Goal: Information Seeking & Learning: Learn about a topic

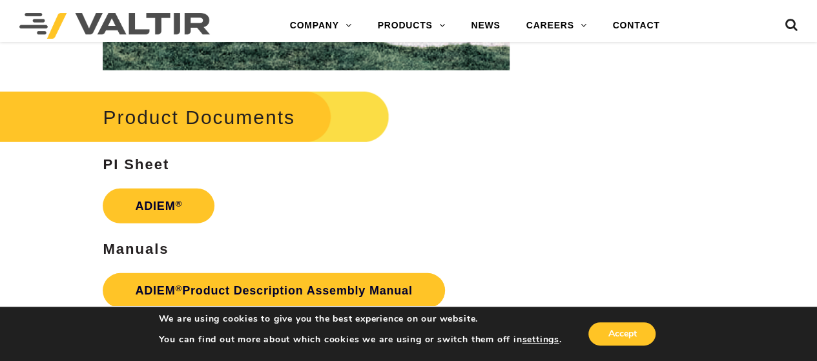
scroll to position [1797, 0]
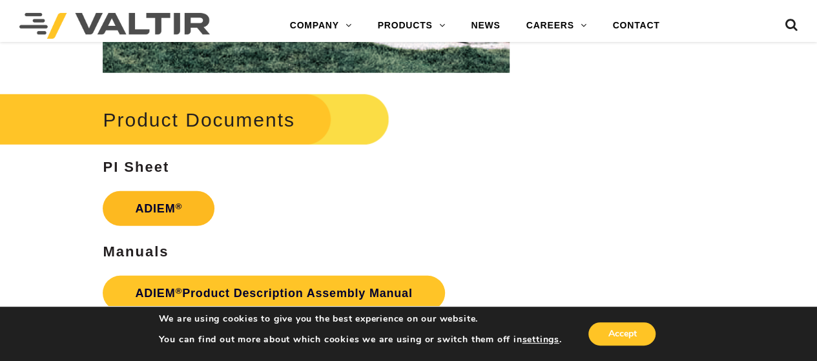
click at [159, 214] on link "ADIEM ®" at bounding box center [159, 208] width 112 height 35
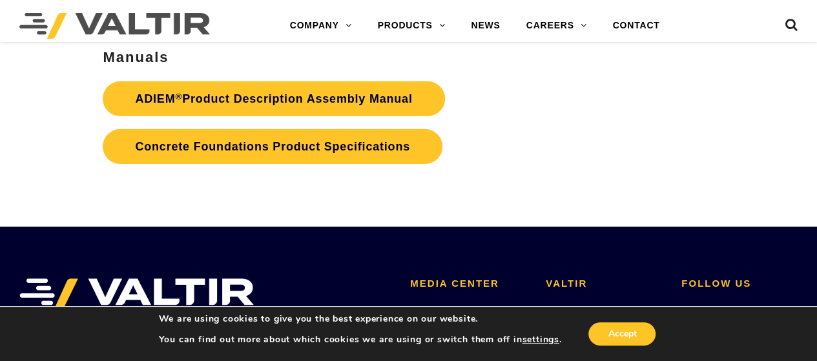
scroll to position [1936, 0]
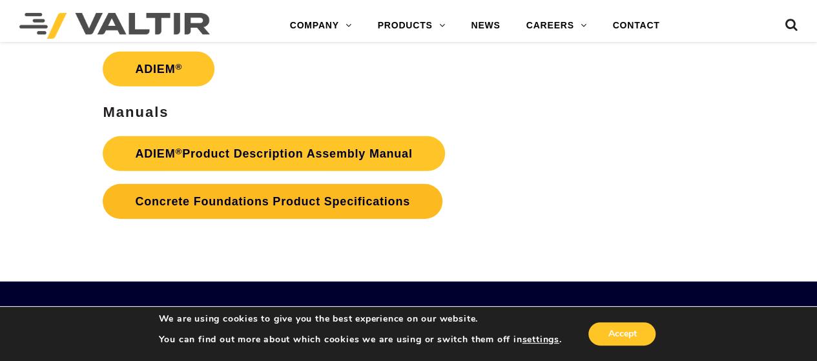
click at [305, 206] on link "Concrete Foundations Product Specifications" at bounding box center [272, 201] width 339 height 35
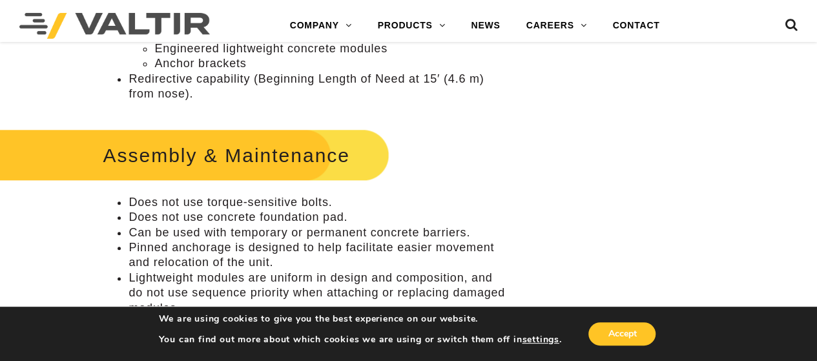
scroll to position [720, 0]
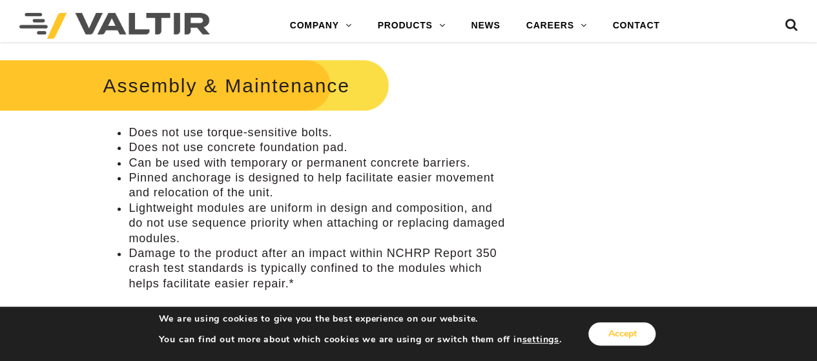
click at [620, 331] on button "Accept" at bounding box center [621, 333] width 67 height 23
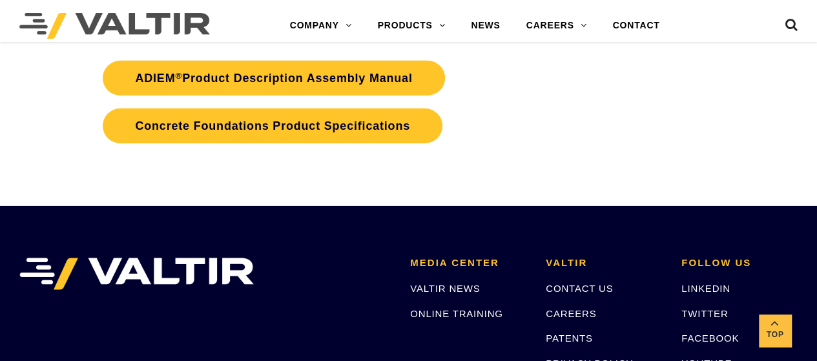
scroll to position [1864, 0]
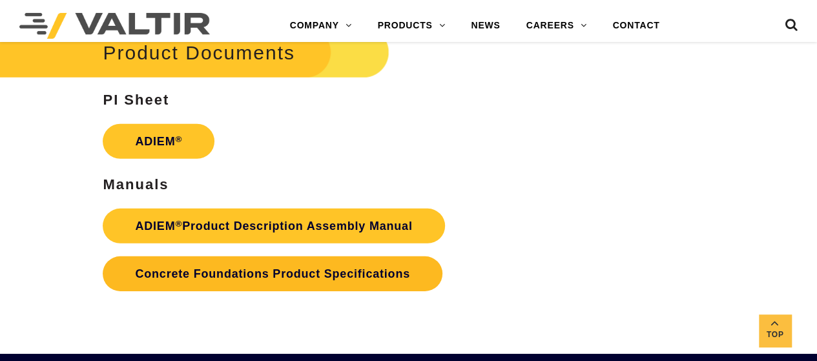
click at [212, 275] on link "Concrete Foundations Product Specifications" at bounding box center [272, 273] width 339 height 35
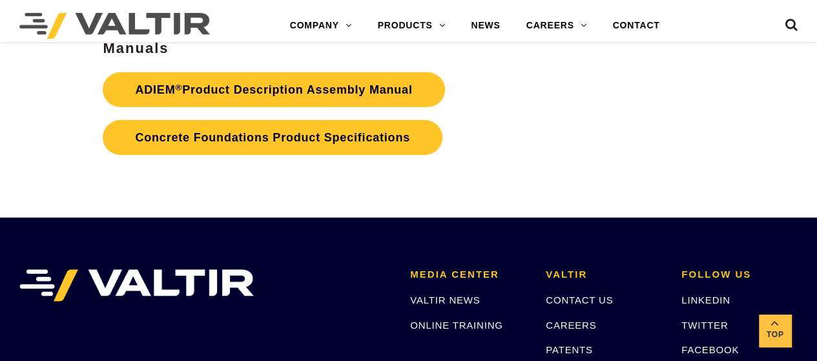
scroll to position [2001, 0]
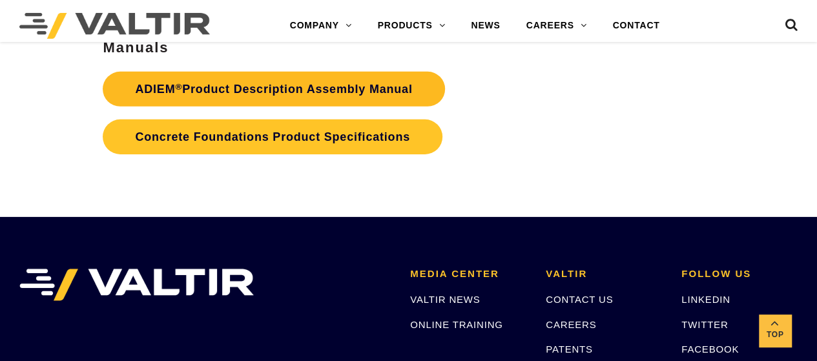
click at [234, 91] on link "ADIEM ® Product Description Assembly Manual" at bounding box center [273, 89] width 341 height 35
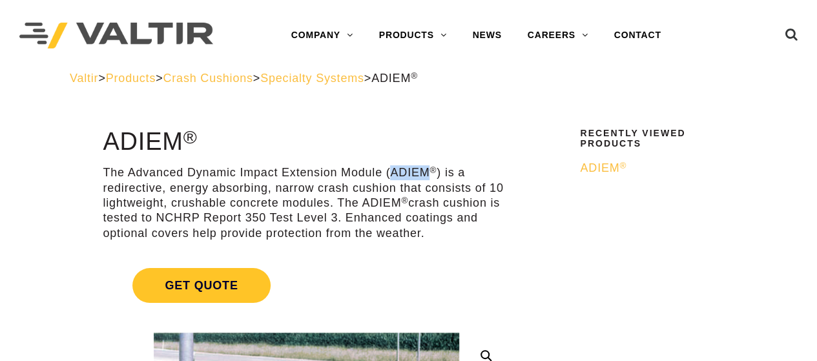
drag, startPoint x: 391, startPoint y: 170, endPoint x: 425, endPoint y: 172, distance: 33.6
click at [425, 172] on p "The Advanced Dynamic Impact Extension Module (ADIEM ® ) is a redirective, energ…" at bounding box center [306, 203] width 407 height 76
click at [407, 171] on p "The Advanced Dynamic Impact Extension Module (ADIEM ® ) is a redirective, energ…" at bounding box center [306, 203] width 407 height 76
click at [401, 174] on p "The Advanced Dynamic Impact Extension Module (ADIEM ® ) is a redirective, energ…" at bounding box center [306, 203] width 407 height 76
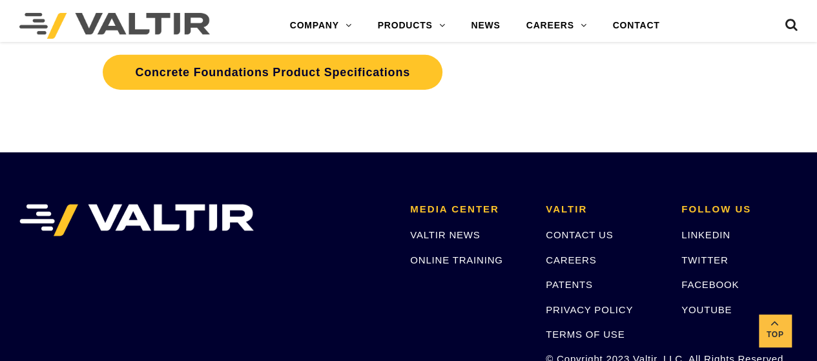
scroll to position [1936, 0]
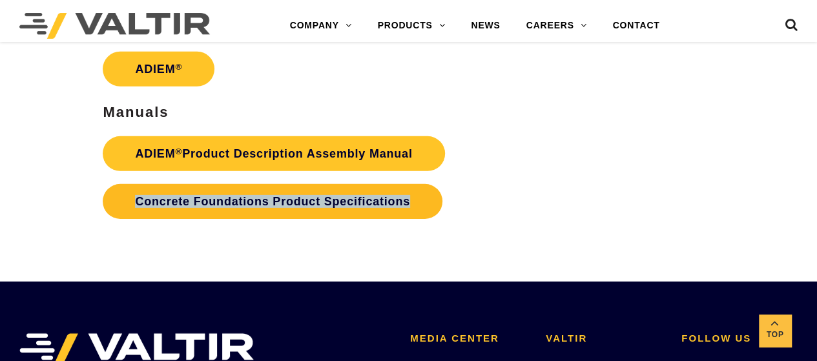
drag, startPoint x: 467, startPoint y: 212, endPoint x: 129, endPoint y: 214, distance: 337.6
click at [129, 214] on p "ADIEM ® Product Description Assembly Manual Concrete Foundations Product Specif…" at bounding box center [306, 178] width 407 height 96
copy link "Concrete Foundations Product Specifications"
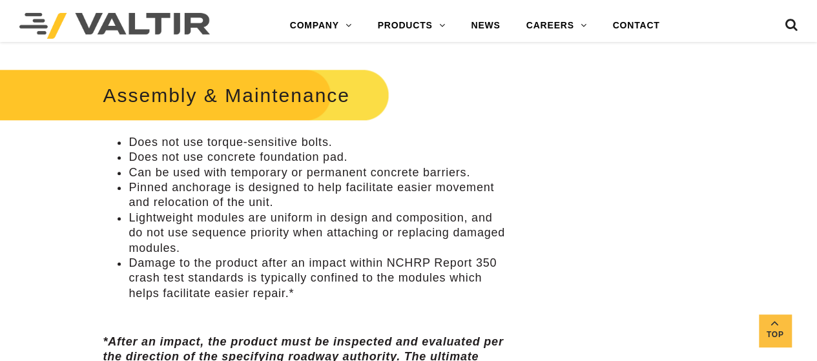
scroll to position [775, 0]
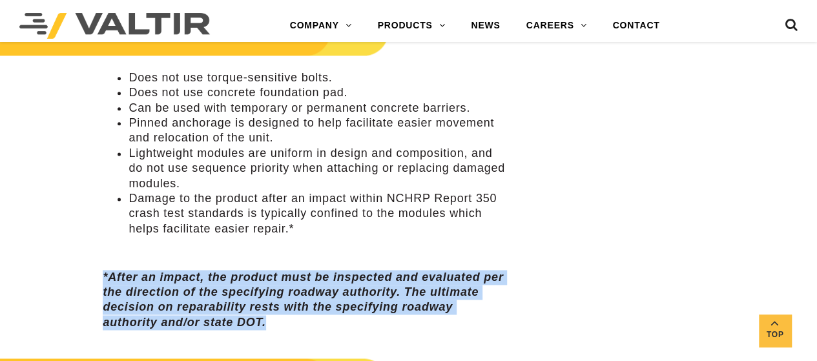
drag, startPoint x: 281, startPoint y: 332, endPoint x: 39, endPoint y: 287, distance: 246.4
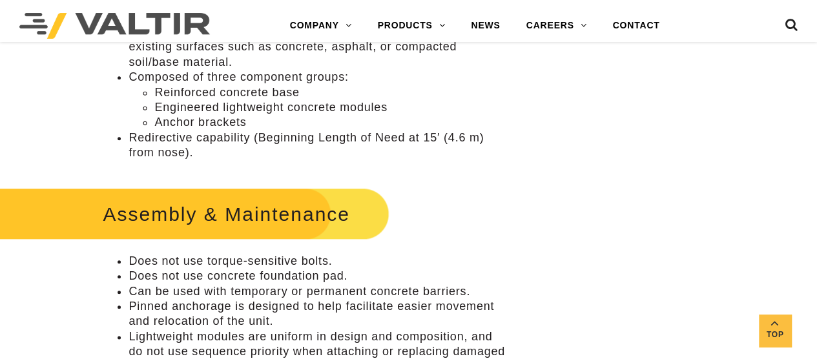
scroll to position [581, 0]
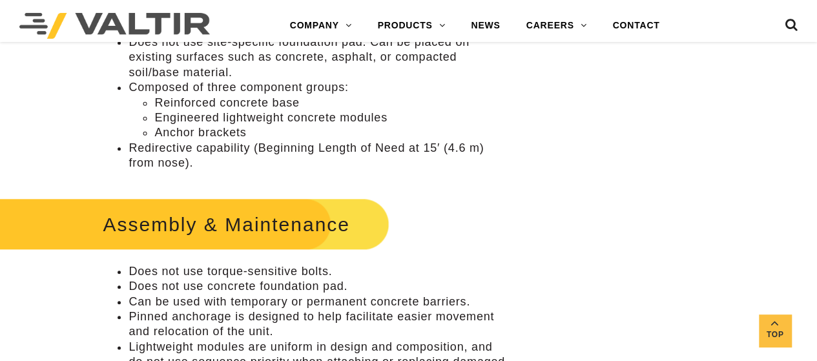
click at [154, 239] on h2 "Assembly & Maintenance" at bounding box center [185, 224] width 409 height 60
click at [136, 272] on li "Does not use torque-sensitive bolts." at bounding box center [318, 271] width 381 height 15
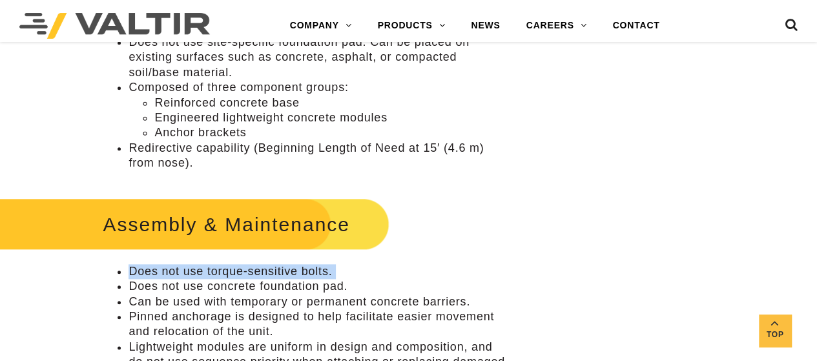
click at [136, 272] on li "Does not use torque-sensitive bolts." at bounding box center [318, 271] width 381 height 15
click at [132, 279] on li "Does not use torque-sensitive bolts." at bounding box center [318, 271] width 381 height 15
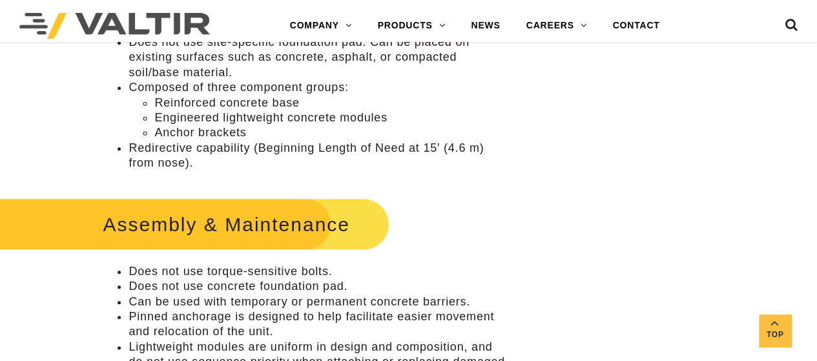
click at [129, 279] on li "Does not use torque-sensitive bolts." at bounding box center [318, 271] width 381 height 15
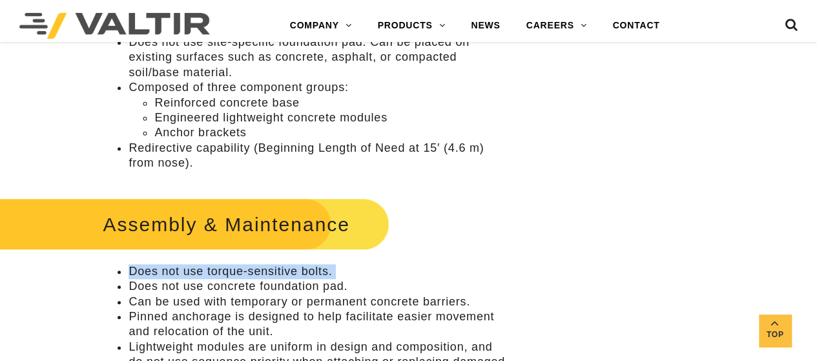
click at [129, 279] on li "Does not use torque-sensitive bolts." at bounding box center [318, 271] width 381 height 15
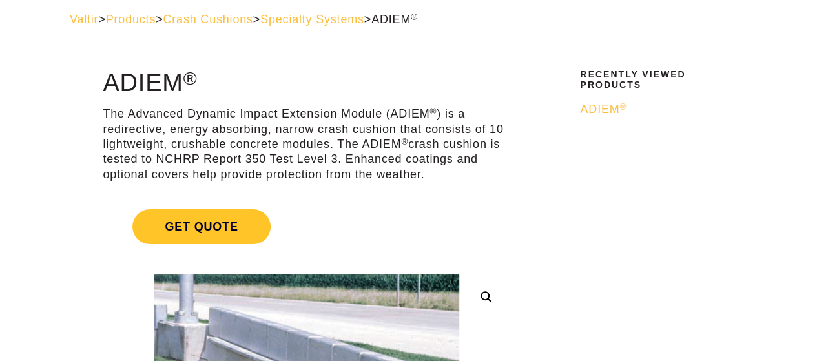
scroll to position [0, 0]
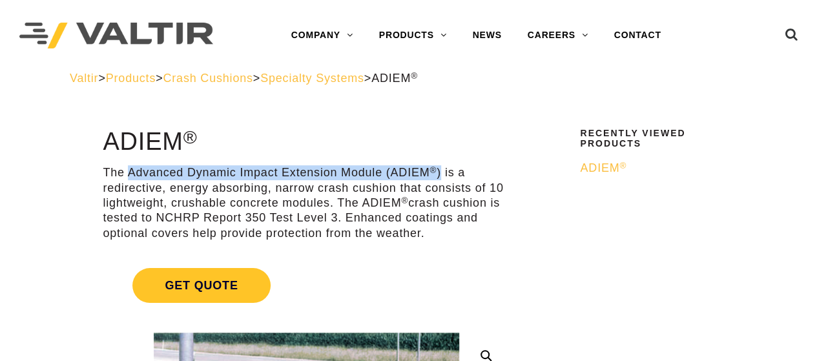
drag, startPoint x: 129, startPoint y: 173, endPoint x: 439, endPoint y: 165, distance: 309.9
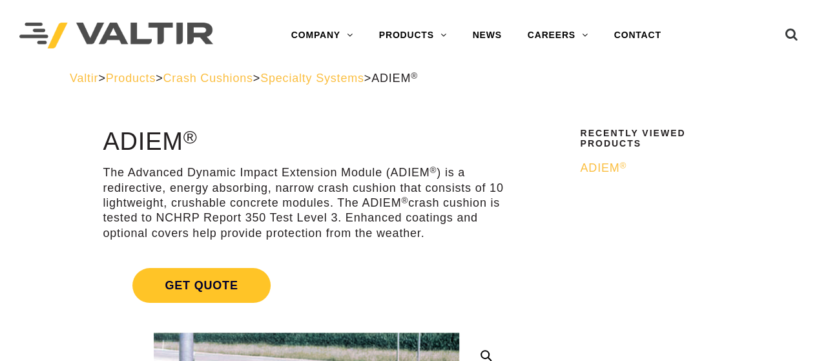
click at [443, 147] on h1 "ADIEM ®" at bounding box center [306, 141] width 407 height 27
